Goal: Task Accomplishment & Management: Manage account settings

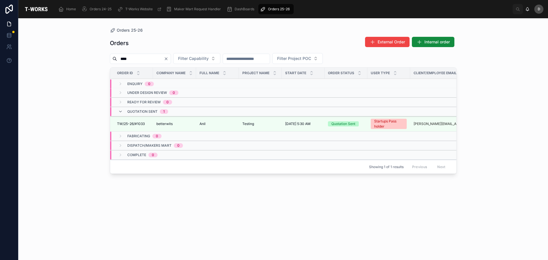
click at [256, 124] on div "Testing Testing" at bounding box center [260, 124] width 36 height 5
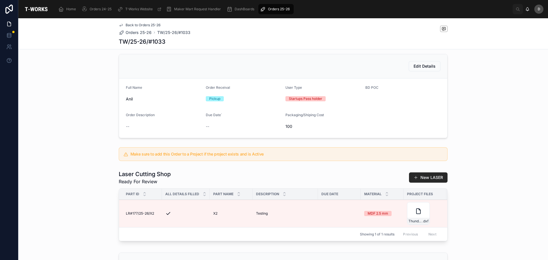
scroll to position [57, 0]
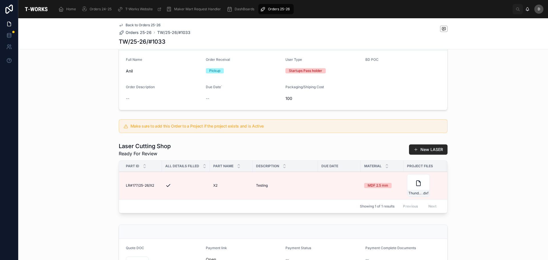
click at [280, 11] on span "Orders 25-26" at bounding box center [279, 9] width 22 height 5
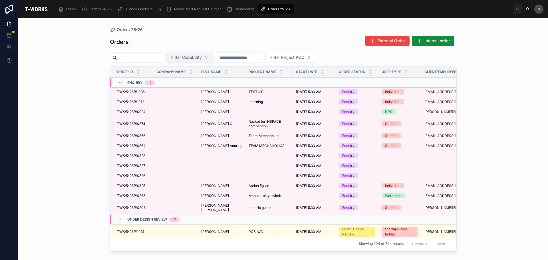
click at [213, 54] on button "Filter Capability" at bounding box center [189, 57] width 47 height 11
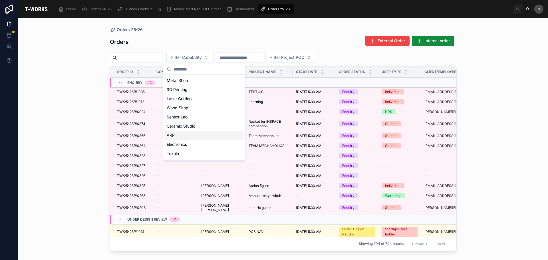
click at [186, 137] on div "ARP" at bounding box center [203, 135] width 79 height 9
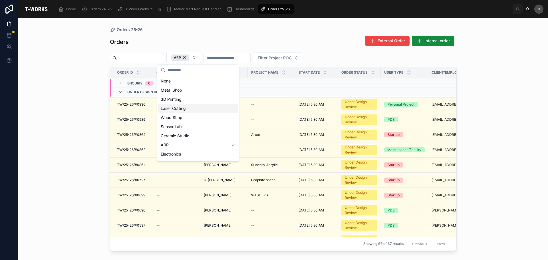
click at [190, 108] on div "Laser Cutting" at bounding box center [197, 108] width 79 height 9
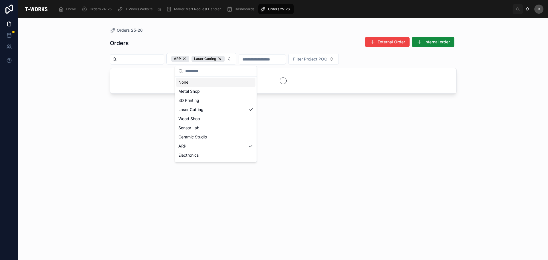
click at [252, 43] on div "Orders External Order Internal order" at bounding box center [283, 43] width 347 height 13
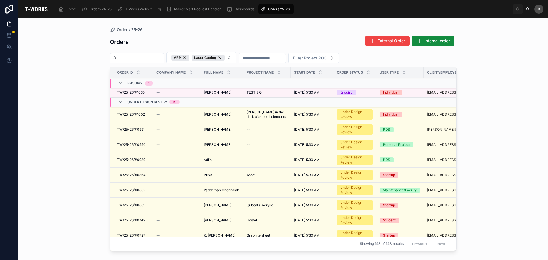
click at [262, 91] on span "TEST JIG" at bounding box center [254, 92] width 15 height 5
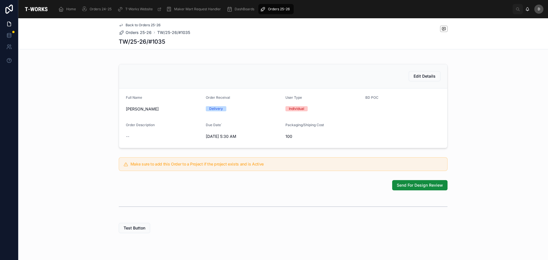
scroll to position [114, 0]
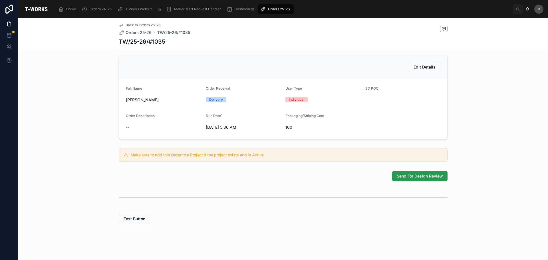
click at [407, 179] on span "Send For Design Review" at bounding box center [420, 176] width 46 height 6
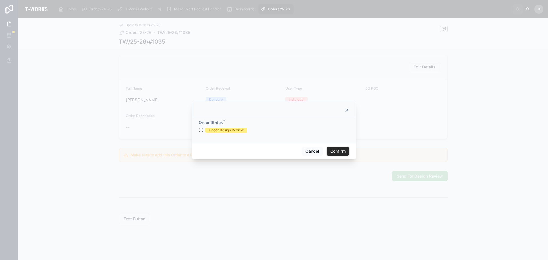
click at [223, 129] on div "Under Design Review" at bounding box center [226, 130] width 35 height 5
click at [203, 129] on button "Under Design Review" at bounding box center [201, 130] width 5 height 5
click at [336, 152] on button "Confirm" at bounding box center [337, 151] width 23 height 9
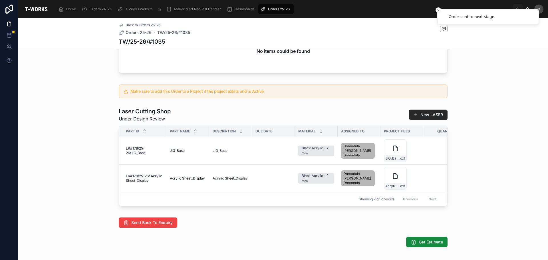
scroll to position [228, 0]
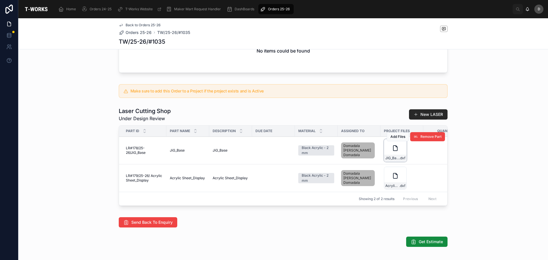
click at [394, 162] on div "JIG_Base .dxf" at bounding box center [395, 150] width 23 height 23
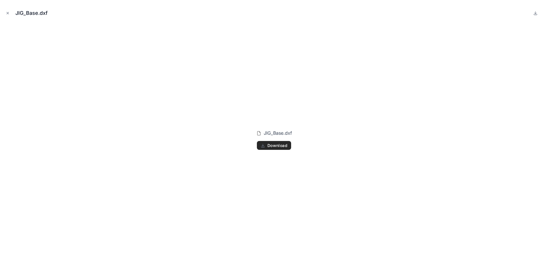
click at [279, 145] on span "Download" at bounding box center [277, 145] width 20 height 5
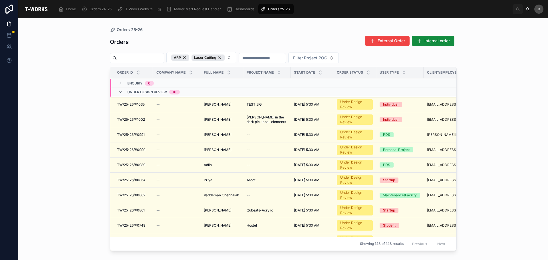
click at [252, 107] on td "TEST JIG TEST JIG" at bounding box center [266, 104] width 47 height 15
click at [259, 105] on span "TEST JIG" at bounding box center [254, 104] width 15 height 5
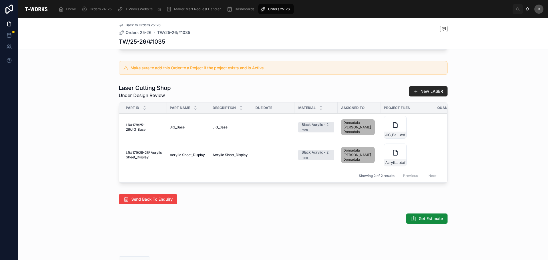
scroll to position [257, 0]
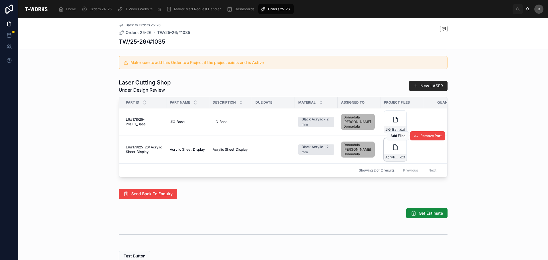
click at [397, 161] on div "Acrylic-Sheet_Display .dxf" at bounding box center [395, 149] width 23 height 23
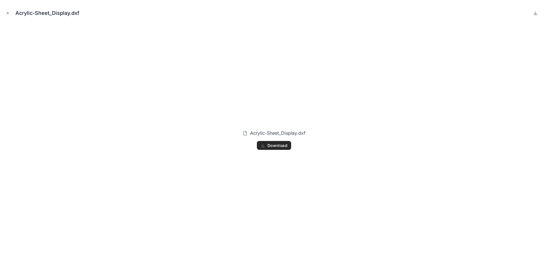
click at [268, 147] on span "Download" at bounding box center [277, 145] width 20 height 5
click at [5, 11] on button "Close modal" at bounding box center [8, 13] width 6 height 6
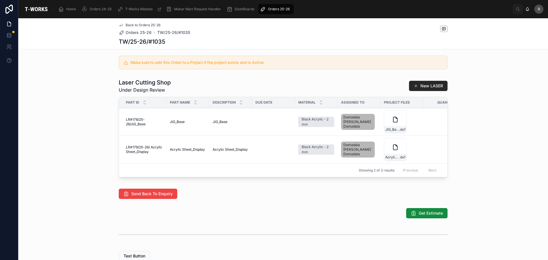
click at [61, 201] on div "Send Back To Enquiry" at bounding box center [283, 193] width 530 height 15
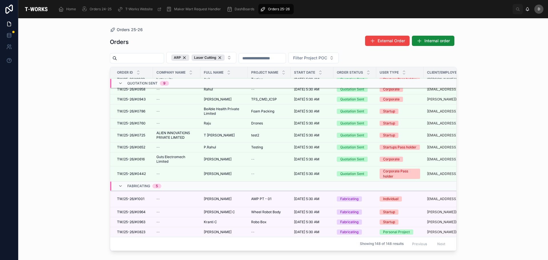
scroll to position [495, 0]
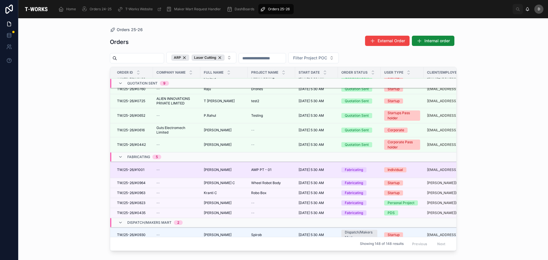
click at [221, 168] on span "[PERSON_NAME]" at bounding box center [218, 170] width 28 height 5
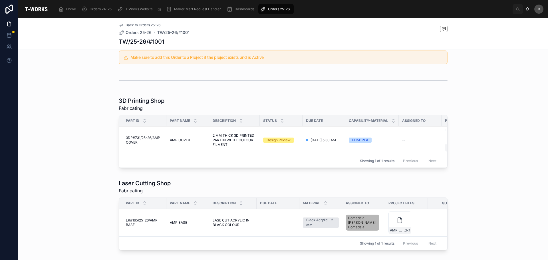
scroll to position [314, 0]
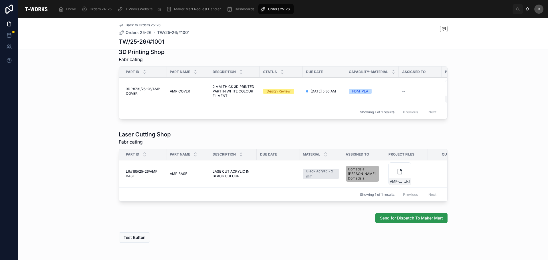
click at [419, 221] on span "Send for Dispatch To Maker Mart" at bounding box center [411, 218] width 63 height 6
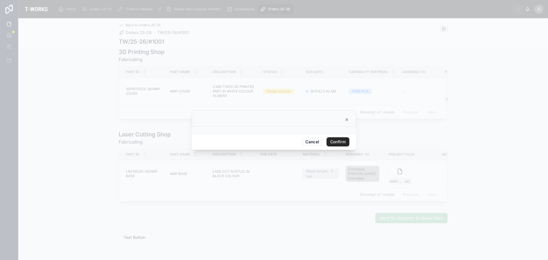
click at [346, 140] on button "Confirm" at bounding box center [337, 141] width 23 height 9
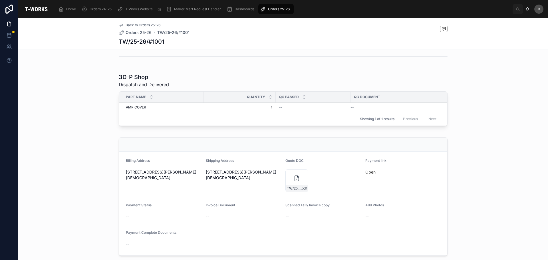
scroll to position [188, 0]
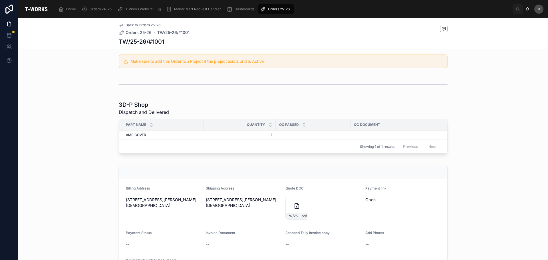
click at [285, 7] on div "Orders 25-26" at bounding box center [276, 9] width 32 height 9
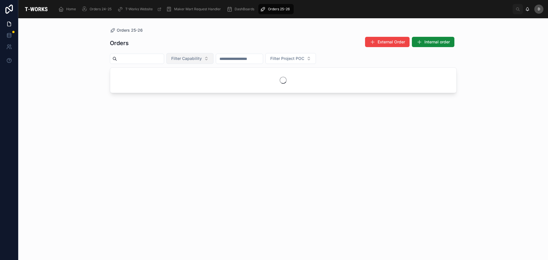
click at [202, 59] on span "Filter Capability" at bounding box center [186, 59] width 31 height 6
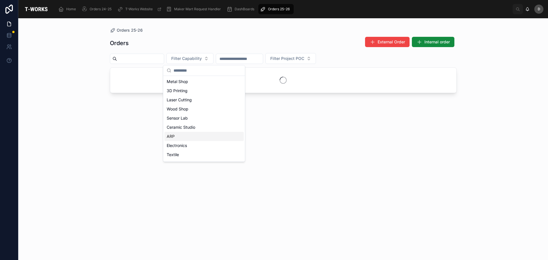
click at [195, 137] on div "ARP" at bounding box center [203, 136] width 79 height 9
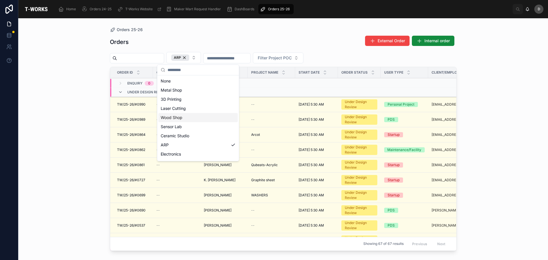
click at [190, 118] on div "Wood Shop" at bounding box center [197, 117] width 79 height 9
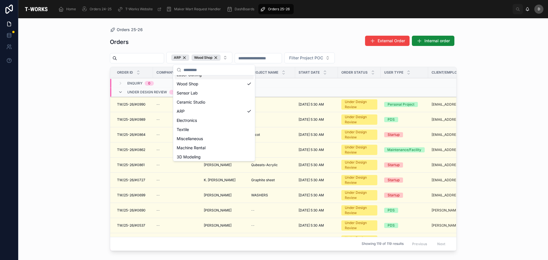
scroll to position [35, 0]
click at [66, 85] on div "Orders 25-26 Orders External Order Internal order ARP Wood Shop Filter Project …" at bounding box center [283, 139] width 530 height 242
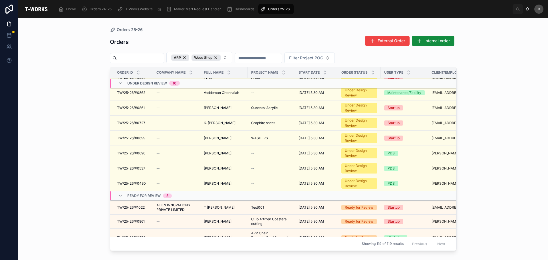
scroll to position [86, 0]
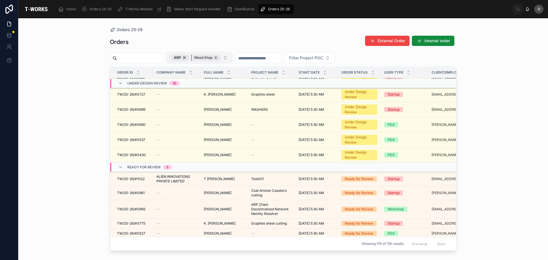
click at [221, 58] on div "Wood Shop" at bounding box center [205, 58] width 29 height 6
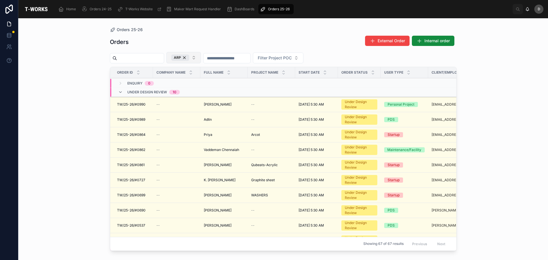
click at [201, 58] on button "ARP" at bounding box center [183, 57] width 35 height 11
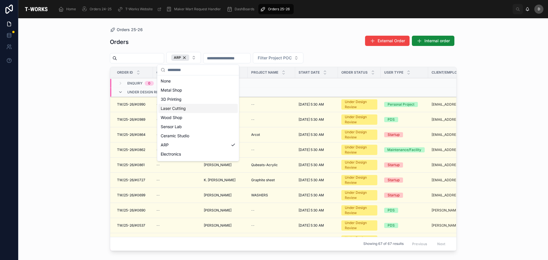
click at [182, 111] on div "Laser Cutting" at bounding box center [197, 108] width 79 height 9
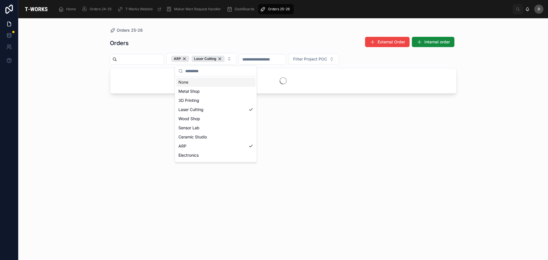
click at [248, 40] on div "Orders External Order Internal order" at bounding box center [283, 43] width 347 height 13
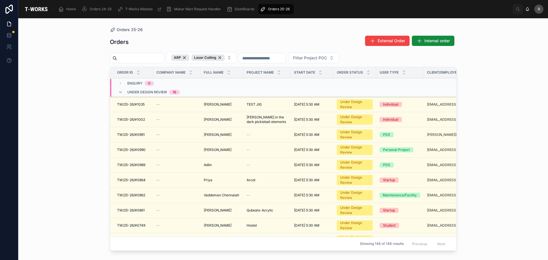
click at [229, 104] on span "[PERSON_NAME]" at bounding box center [218, 104] width 28 height 5
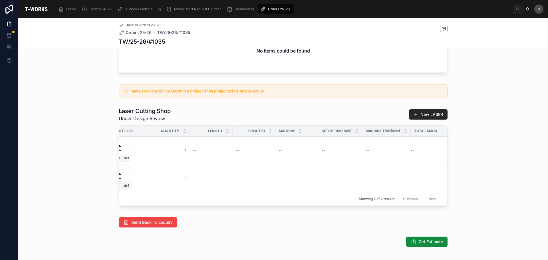
scroll to position [0, 283]
click at [420, 245] on span "Get Estimate" at bounding box center [431, 242] width 24 height 6
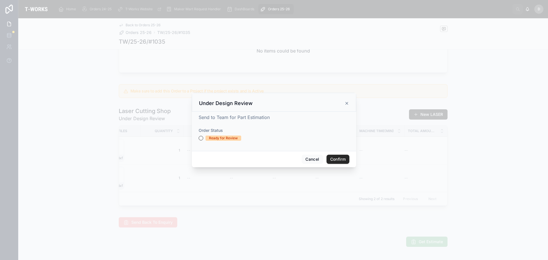
click at [215, 136] on div "Ready for Review" at bounding box center [223, 138] width 29 height 5
click at [203, 136] on button "Ready for Review" at bounding box center [201, 138] width 5 height 5
click at [339, 165] on div "Cancel Confirm" at bounding box center [274, 159] width 164 height 16
click at [341, 153] on div "Cancel Confirm" at bounding box center [274, 159] width 164 height 16
click at [341, 157] on button "Confirm" at bounding box center [337, 159] width 23 height 9
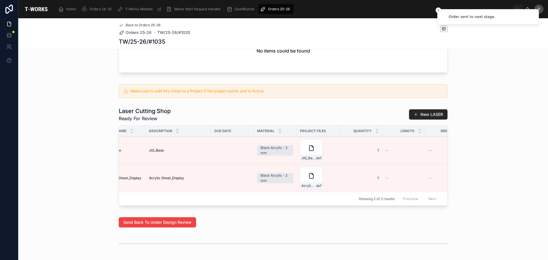
scroll to position [0, 310]
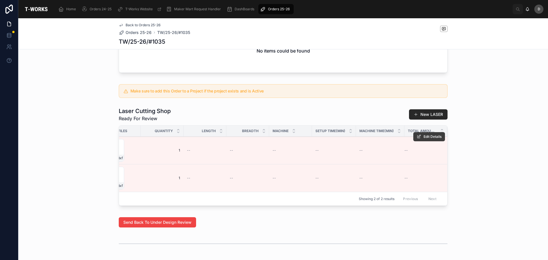
click at [424, 139] on span "Edit Details" at bounding box center [433, 136] width 18 height 5
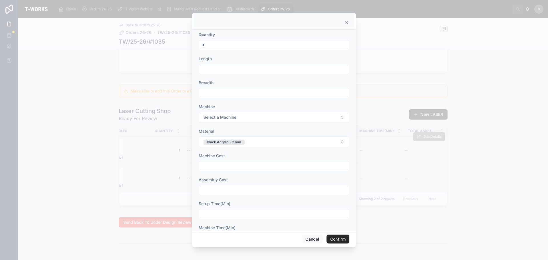
click at [237, 65] on input "text" at bounding box center [274, 69] width 150 height 8
click at [226, 68] on input "text" at bounding box center [274, 69] width 150 height 8
type input "******"
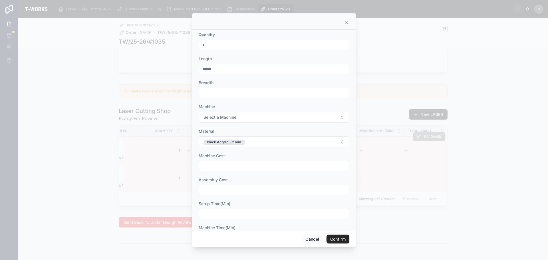
click at [281, 97] on input "text" at bounding box center [274, 93] width 150 height 8
type input "*****"
click at [247, 117] on button "Select a Machine" at bounding box center [274, 117] width 151 height 11
click at [251, 142] on div "Sill" at bounding box center [271, 140] width 79 height 9
click at [237, 165] on input "text" at bounding box center [274, 166] width 150 height 8
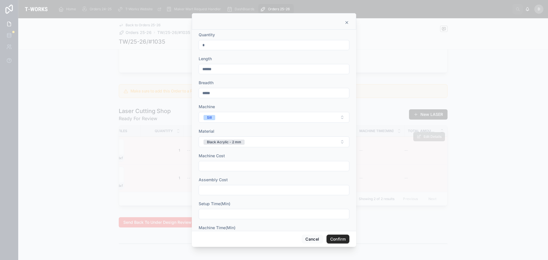
type input "*"
click at [233, 194] on div at bounding box center [274, 190] width 151 height 10
click at [239, 192] on input "text" at bounding box center [274, 190] width 150 height 8
type input "*"
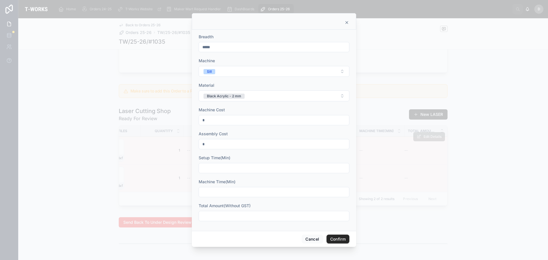
scroll to position [47, 0]
click at [237, 169] on input "text" at bounding box center [274, 168] width 150 height 8
type input "**"
click at [224, 197] on form "Quantity * Length ****** Breadth ***** Machine Sill Material Black Acrylic - 2 …" at bounding box center [274, 105] width 151 height 241
click at [227, 191] on input "text" at bounding box center [274, 192] width 150 height 8
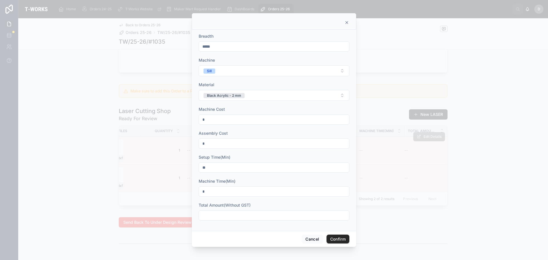
type input "*"
click at [213, 215] on input "text" at bounding box center [274, 215] width 150 height 8
click at [242, 219] on input "text" at bounding box center [274, 215] width 150 height 8
type input "******"
click at [332, 237] on button "Confirm" at bounding box center [337, 239] width 23 height 9
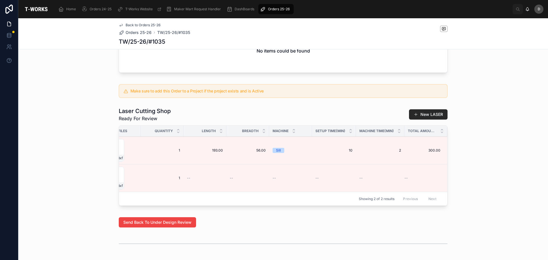
click at [475, 179] on div "Laser Cutting Shop Ready For Review New LASER Part ID All Details Filled Part N…" at bounding box center [283, 158] width 530 height 106
click at [426, 169] on button "Edit Details" at bounding box center [429, 164] width 32 height 9
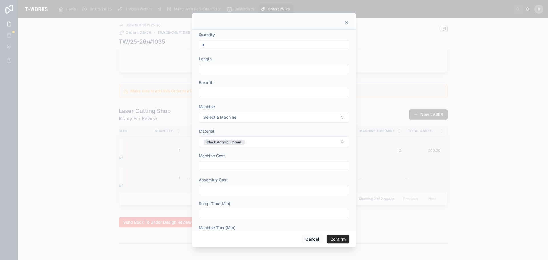
click at [233, 70] on input "text" at bounding box center [274, 69] width 150 height 8
type input "******"
click at [228, 94] on input "text" at bounding box center [274, 93] width 150 height 8
type input "******"
click at [237, 118] on button "Select a Machine" at bounding box center [274, 117] width 151 height 11
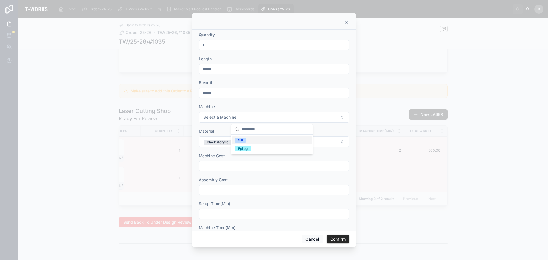
click at [238, 140] on div "Sill" at bounding box center [240, 140] width 5 height 5
click at [227, 165] on input "text" at bounding box center [274, 166] width 150 height 8
type input "*"
click at [232, 194] on input "text" at bounding box center [274, 190] width 150 height 8
type input "*"
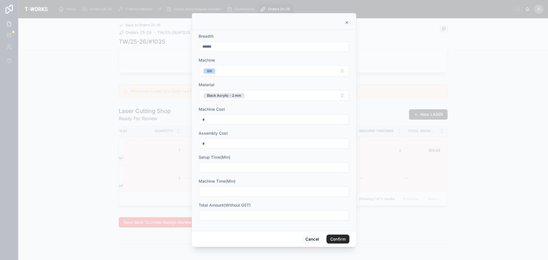
click at [242, 169] on input "text" at bounding box center [274, 168] width 150 height 8
type input "**"
click at [237, 193] on input "text" at bounding box center [274, 192] width 150 height 8
type input "*"
click at [227, 213] on input "text" at bounding box center [274, 215] width 150 height 8
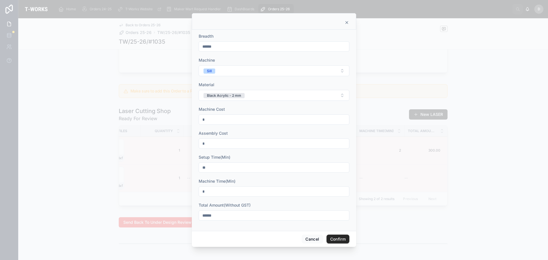
type input "******"
click at [337, 241] on button "Confirm" at bounding box center [337, 239] width 23 height 9
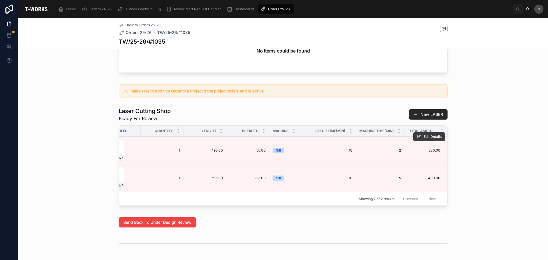
click at [436, 141] on button "Edit Details" at bounding box center [429, 136] width 32 height 9
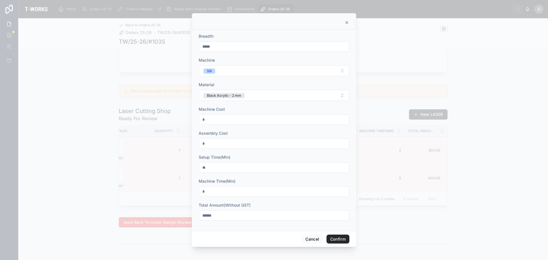
click at [235, 219] on input "******" at bounding box center [274, 215] width 150 height 8
drag, startPoint x: 235, startPoint y: 219, endPoint x: 170, endPoint y: 213, distance: 65.1
click at [170, 213] on div "Quantity * Length ****** Breadth ***** Machine Sill Material Black Acrylic - 2 …" at bounding box center [274, 130] width 548 height 260
type input "******"
click at [334, 240] on button "Confirm" at bounding box center [337, 239] width 23 height 9
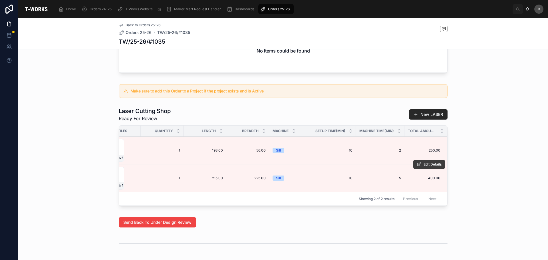
click at [434, 167] on span "Edit Details" at bounding box center [433, 164] width 18 height 5
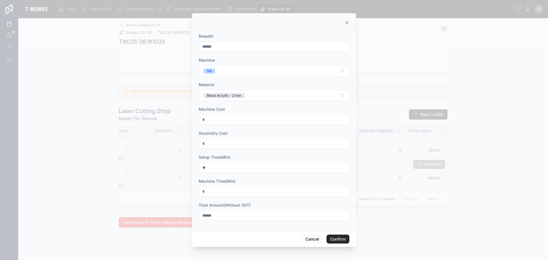
click at [307, 221] on form "Quantity * Length ****** Breadth ****** Machine Sill Material Black Acrylic - 2…" at bounding box center [274, 105] width 151 height 241
click at [308, 217] on input "******" at bounding box center [274, 215] width 150 height 8
type input "****"
type input "******"
click at [338, 239] on button "Confirm" at bounding box center [337, 239] width 23 height 9
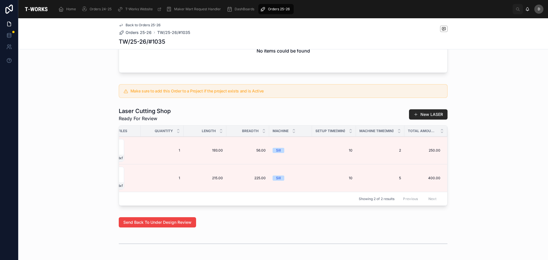
click at [457, 225] on div "Under Design Review 3 Ready for Review 4 Quotation Sent 5 Fabricating 6 Dispatc…" at bounding box center [283, 50] width 530 height 445
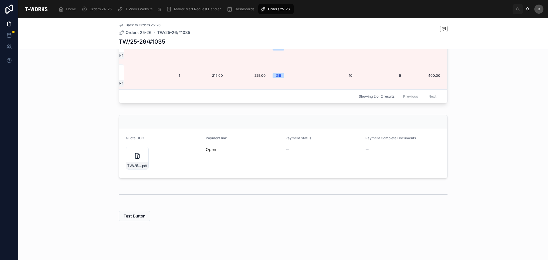
scroll to position [88, 0]
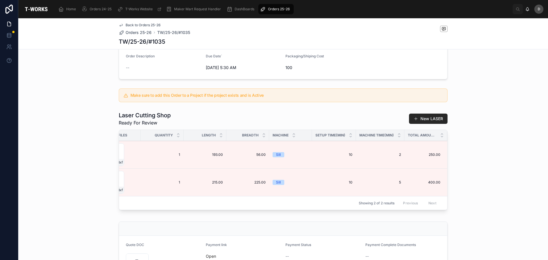
click at [274, 7] on span "Orders 25-26" at bounding box center [279, 9] width 22 height 5
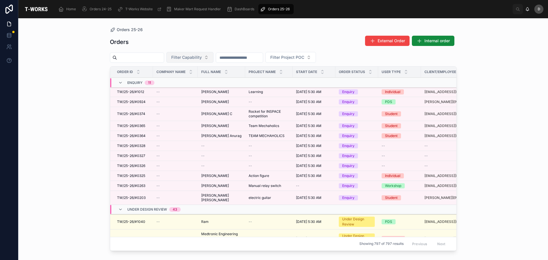
click at [213, 55] on button "Filter Capability" at bounding box center [189, 57] width 47 height 11
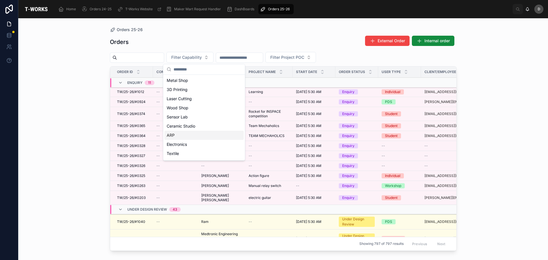
click at [181, 139] on div "ARP" at bounding box center [203, 135] width 79 height 9
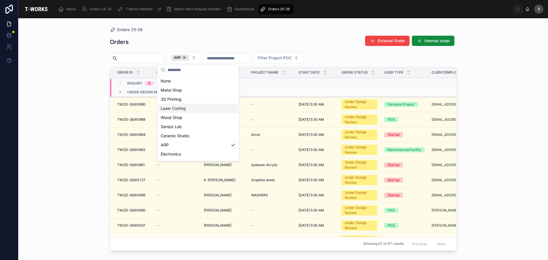
click at [187, 110] on div "Laser Cutting" at bounding box center [197, 108] width 79 height 9
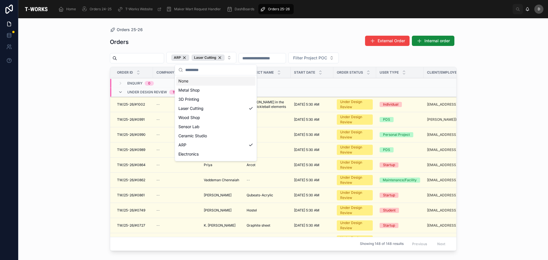
click at [311, 43] on div "Orders External Order Internal order" at bounding box center [283, 41] width 347 height 13
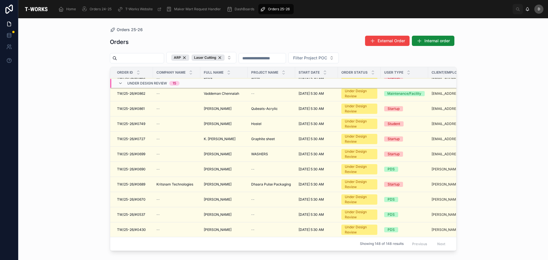
scroll to position [86, 0]
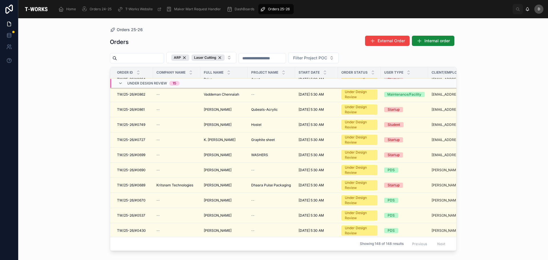
click at [150, 62] on div at bounding box center [137, 58] width 54 height 10
click at [150, 62] on input "text" at bounding box center [140, 58] width 47 height 8
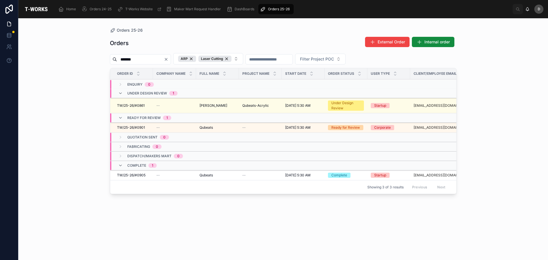
type input "*******"
drag, startPoint x: 548, startPoint y: 240, endPoint x: 543, endPoint y: 273, distance: 33.5
click at [312, 237] on div "Orders External Order Internal order ******* ARP Laser Cutting Filter Project P…" at bounding box center [283, 143] width 347 height 220
